Goal: Navigation & Orientation: Find specific page/section

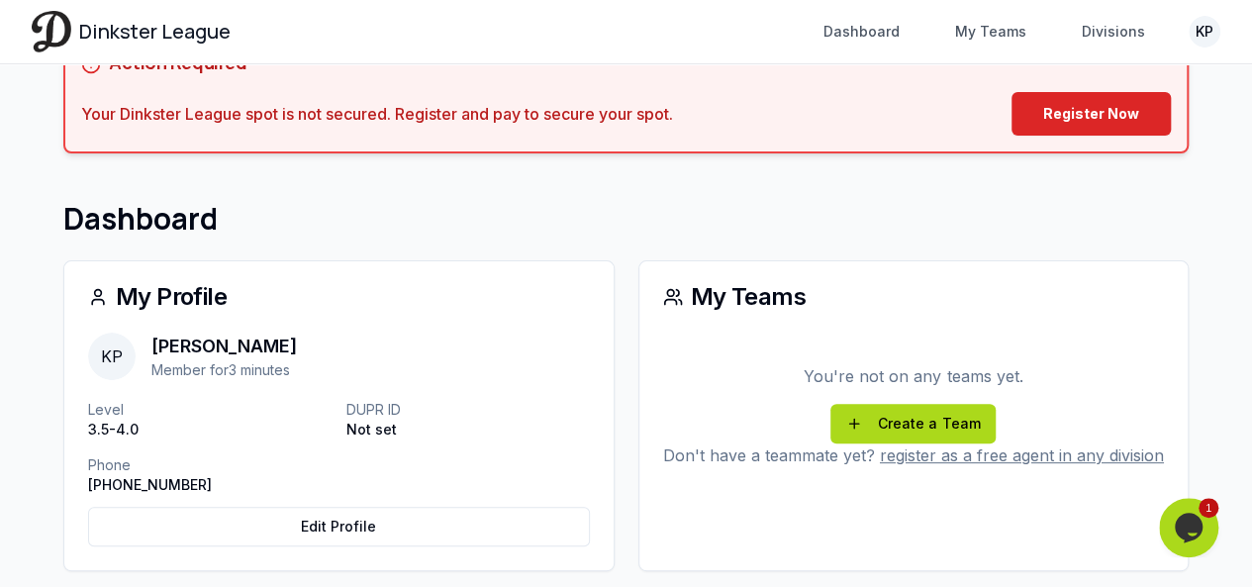
scroll to position [261, 0]
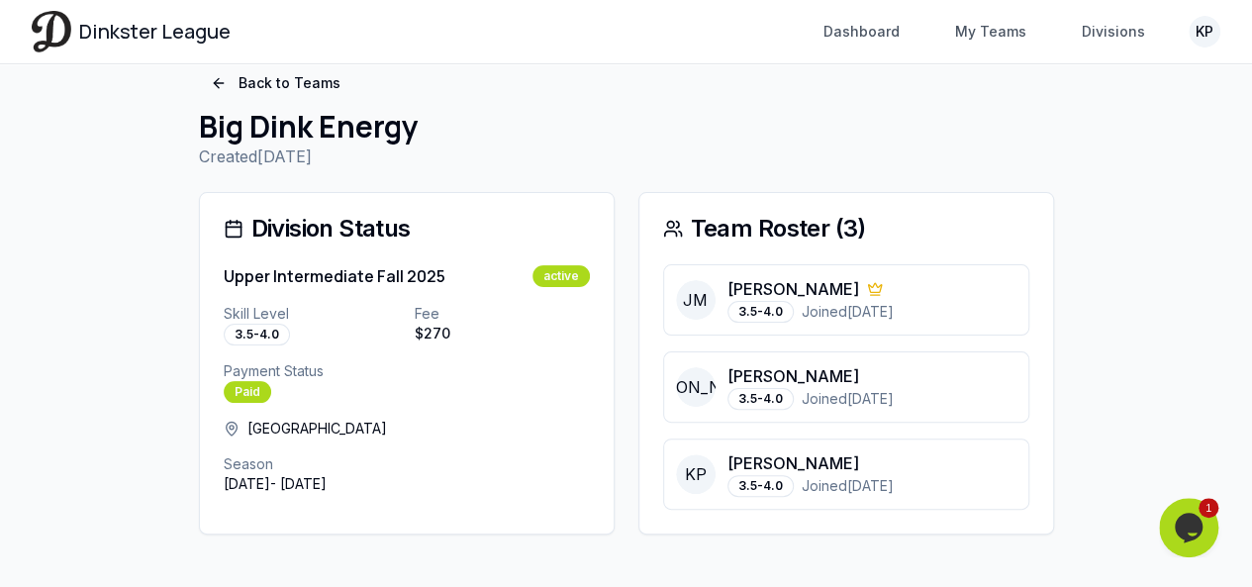
scroll to position [67, 0]
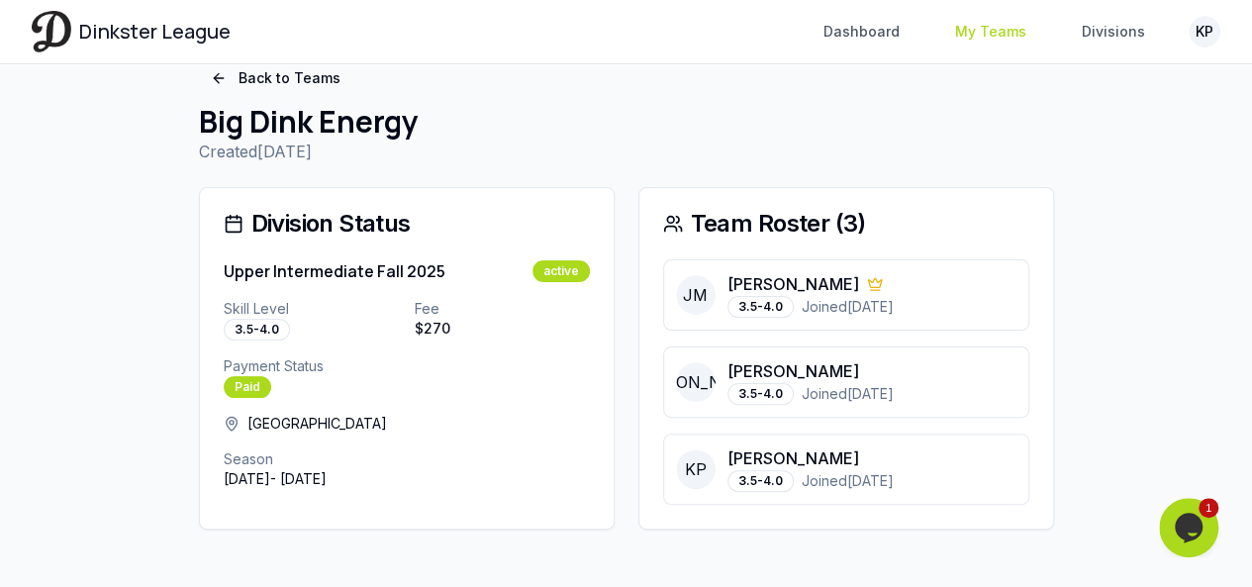
click at [986, 37] on link "My Teams" at bounding box center [990, 32] width 95 height 36
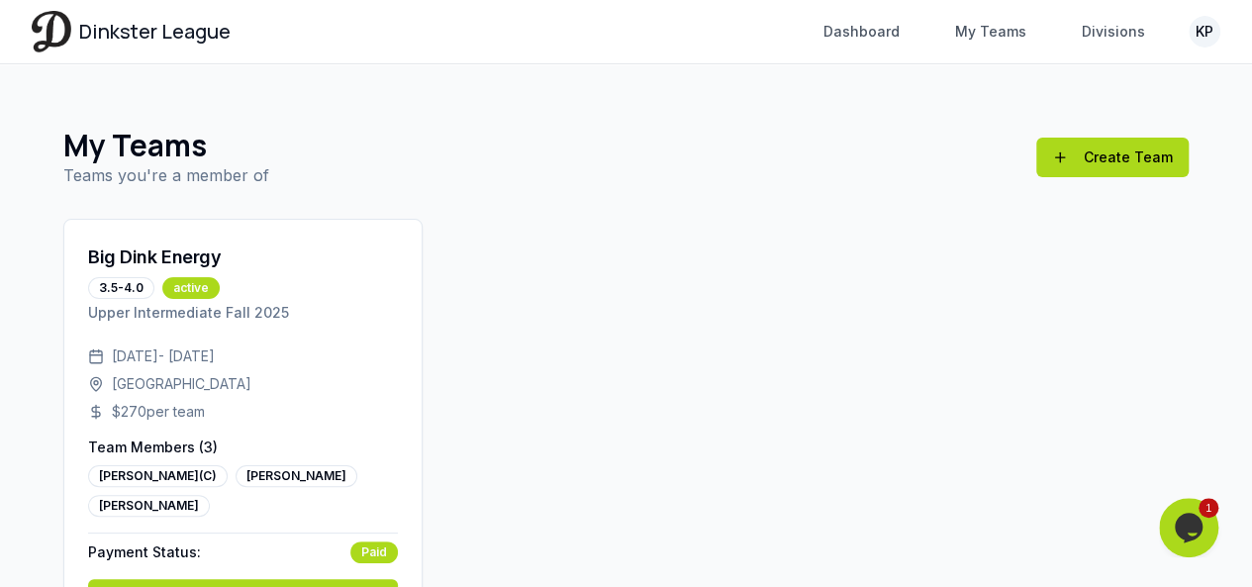
click at [590, 322] on div "Big Dink Energy 3.5-4.0 active Upper Intermediate Fall 2025 [DATE] - [DATE] [GE…" at bounding box center [626, 431] width 1126 height 425
click at [884, 34] on link "Dashboard" at bounding box center [862, 32] width 100 height 36
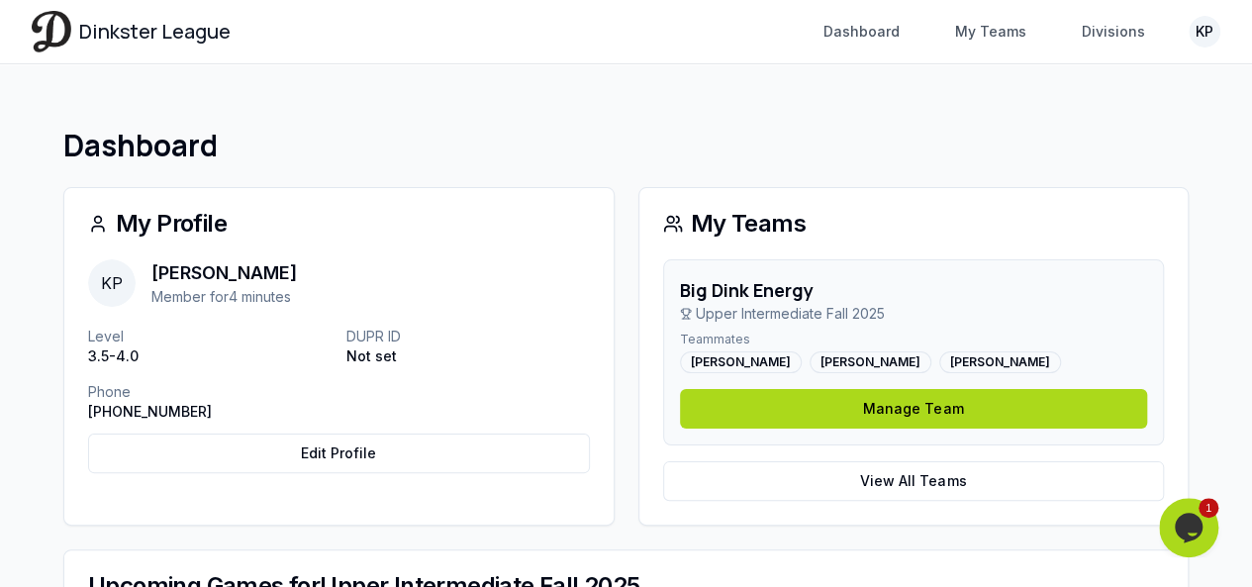
click at [170, 31] on span "Dinkster League" at bounding box center [154, 32] width 151 height 28
